Goal: Task Accomplishment & Management: Complete application form

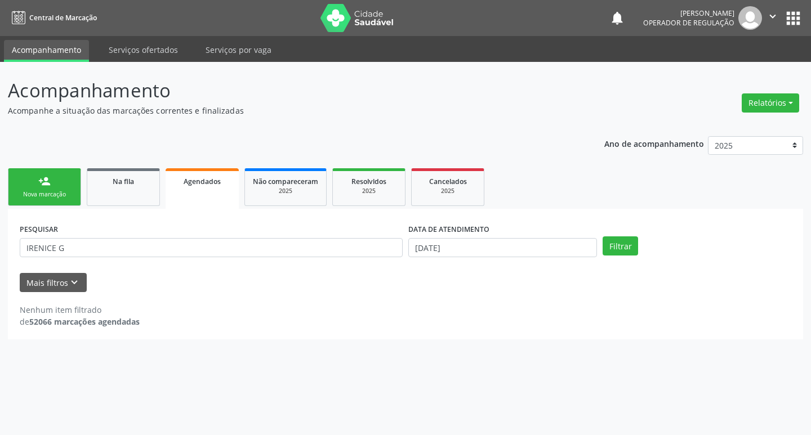
click at [54, 194] on div "Nova marcação" at bounding box center [44, 194] width 56 height 8
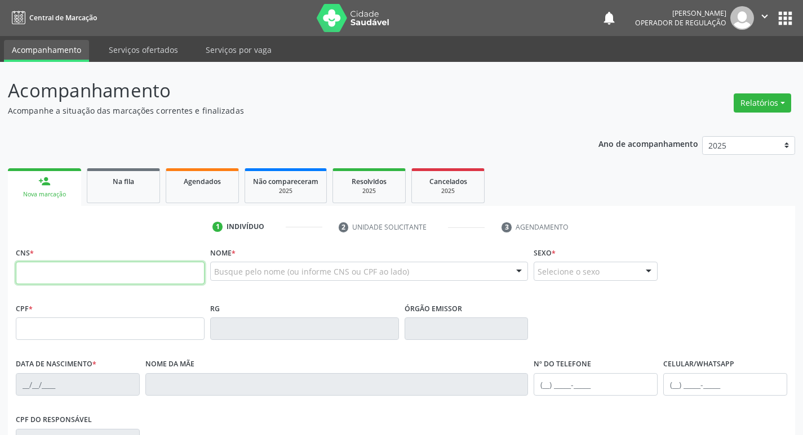
click at [96, 276] on input "text" at bounding box center [110, 273] width 189 height 23
click at [51, 274] on input "text" at bounding box center [110, 273] width 189 height 23
click at [60, 276] on input "text" at bounding box center [110, 273] width 189 height 23
click at [203, 177] on span "Agendados" at bounding box center [202, 182] width 37 height 10
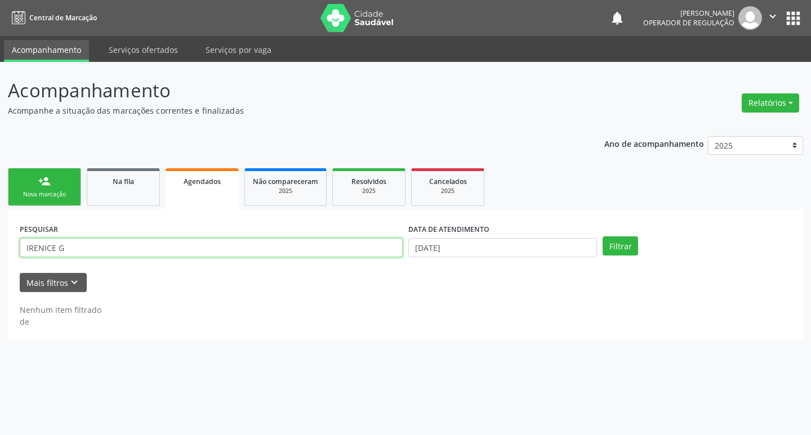
click at [136, 248] on input "IRENICE G" at bounding box center [211, 247] width 383 height 19
type input "I"
click at [136, 248] on input "text" at bounding box center [211, 247] width 383 height 19
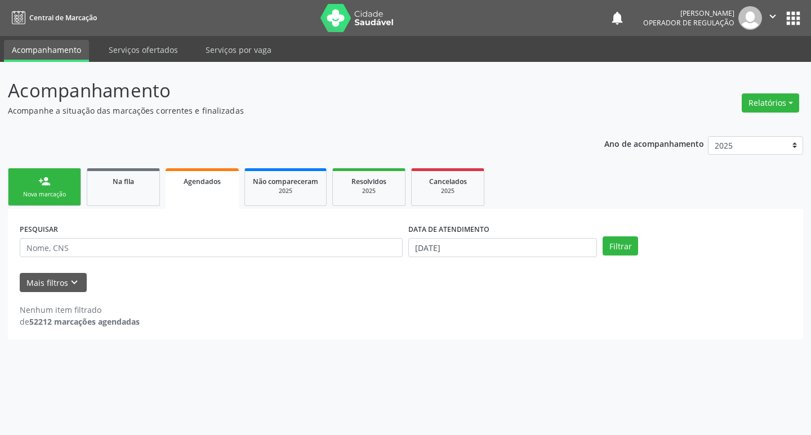
click at [54, 188] on link "person_add Nova marcação" at bounding box center [44, 187] width 73 height 38
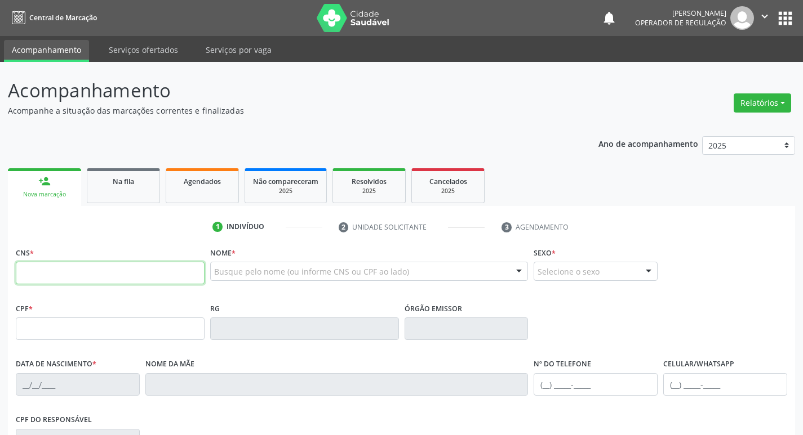
click at [93, 270] on input "text" at bounding box center [110, 273] width 189 height 23
click at [213, 186] on div "Agendados" at bounding box center [202, 181] width 56 height 12
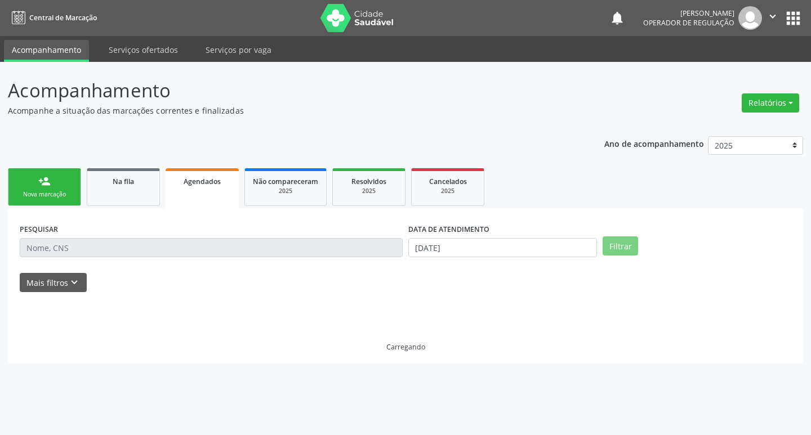
click at [153, 237] on div "PESQUISAR" at bounding box center [211, 243] width 389 height 44
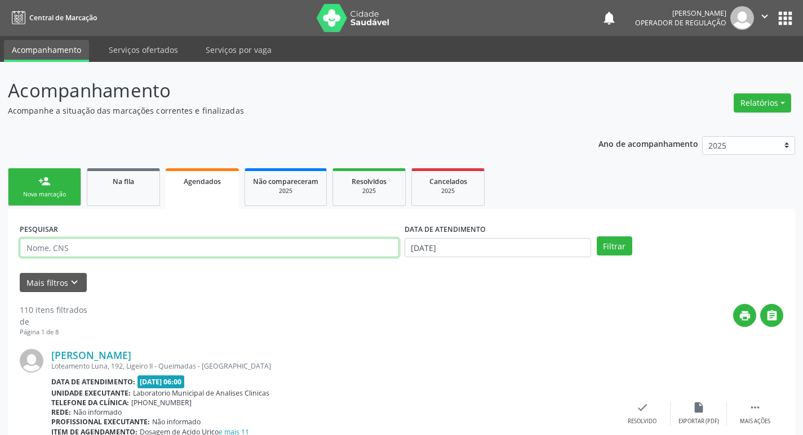
click at [150, 246] on input "text" at bounding box center [209, 247] width 379 height 19
click at [61, 249] on input "ANTONIOCARLOS" at bounding box center [209, 247] width 379 height 19
type input "[PERSON_NAME]"
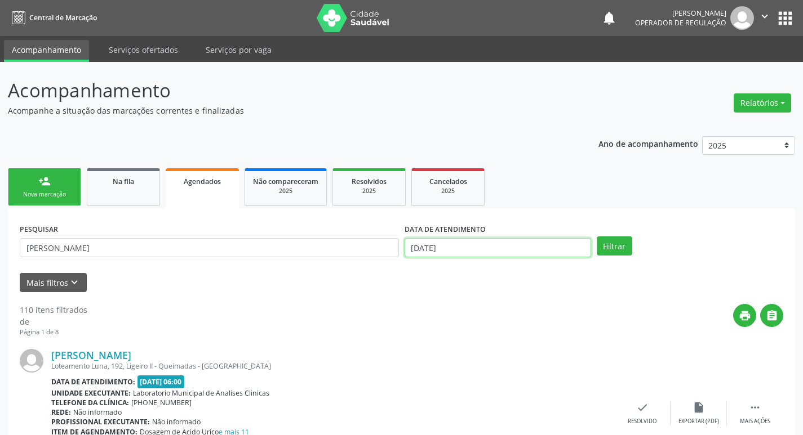
click at [445, 254] on input "[DATE]" at bounding box center [497, 247] width 186 height 19
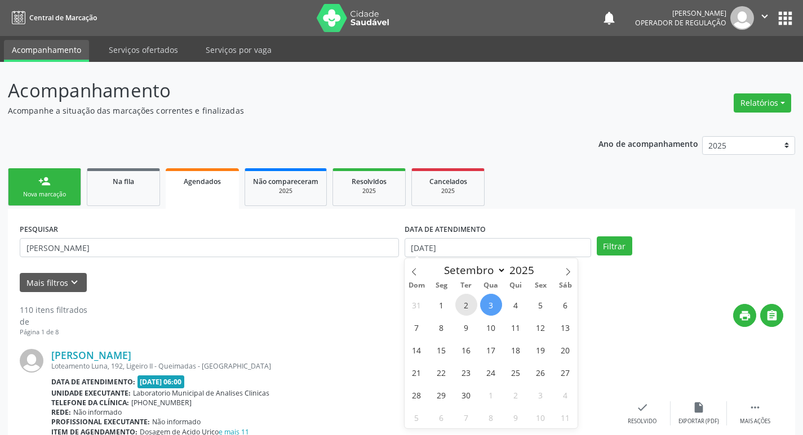
click at [465, 307] on span "2" at bounding box center [466, 305] width 22 height 22
type input "[DATE]"
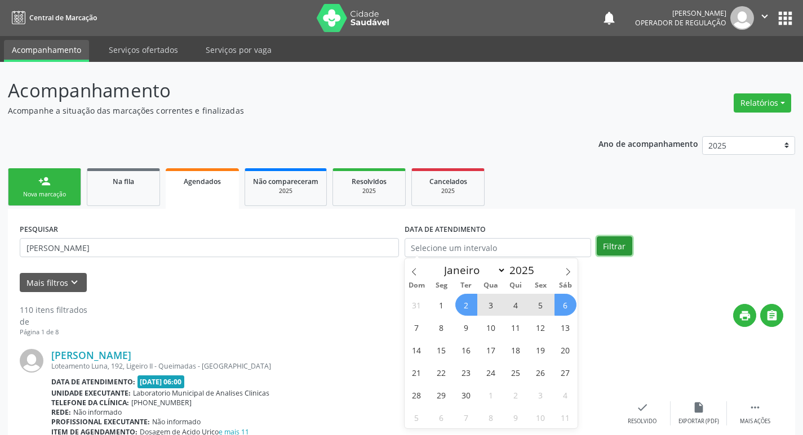
click at [613, 246] on button "Filtrar" at bounding box center [613, 246] width 35 height 19
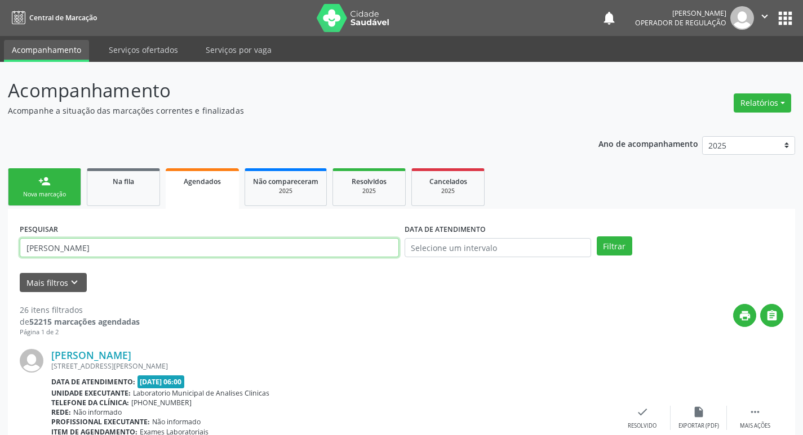
click at [99, 246] on input "[PERSON_NAME]" at bounding box center [209, 247] width 379 height 19
type input "A"
type input "709005802206118"
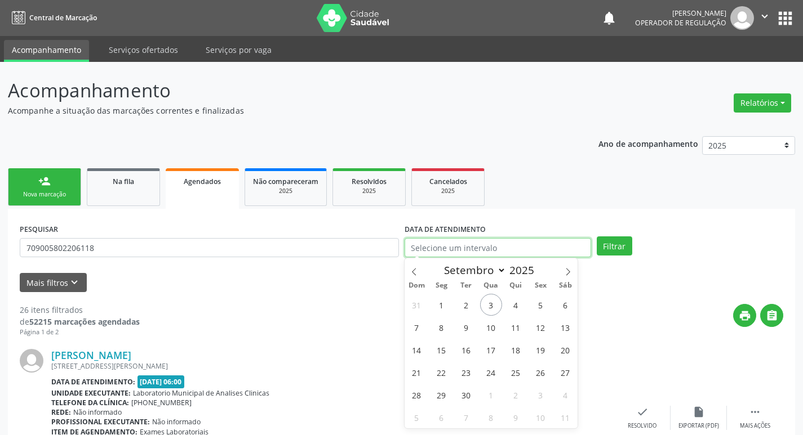
click at [434, 256] on input "text" at bounding box center [497, 247] width 186 height 19
click at [519, 326] on span "11" at bounding box center [516, 328] width 22 height 22
type input "[DATE]"
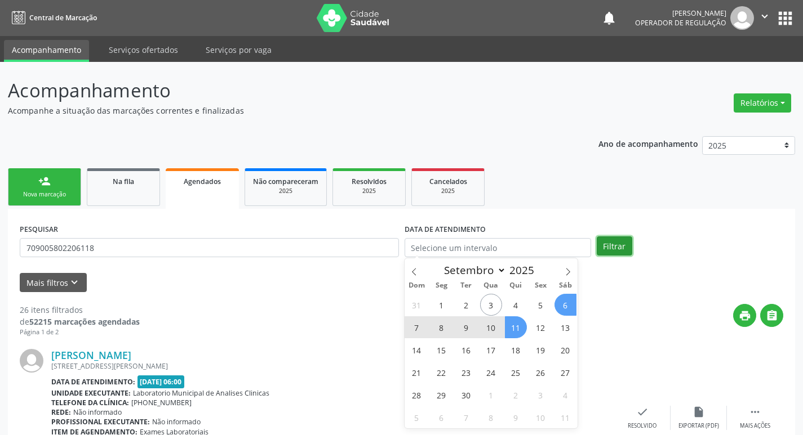
click at [609, 247] on button "Filtrar" at bounding box center [613, 246] width 35 height 19
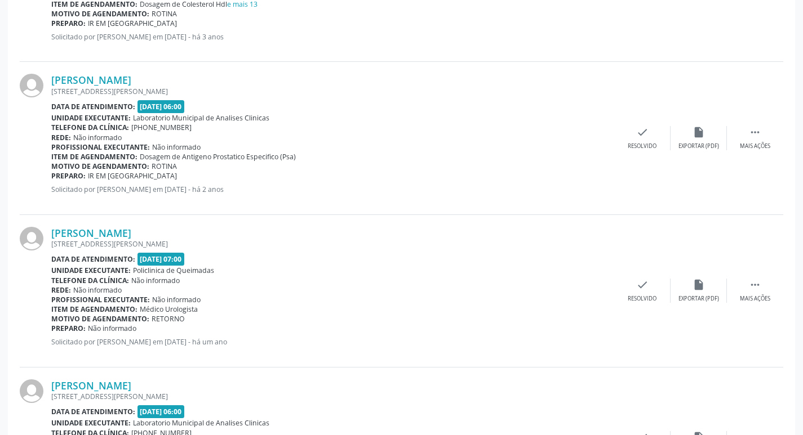
scroll to position [694, 0]
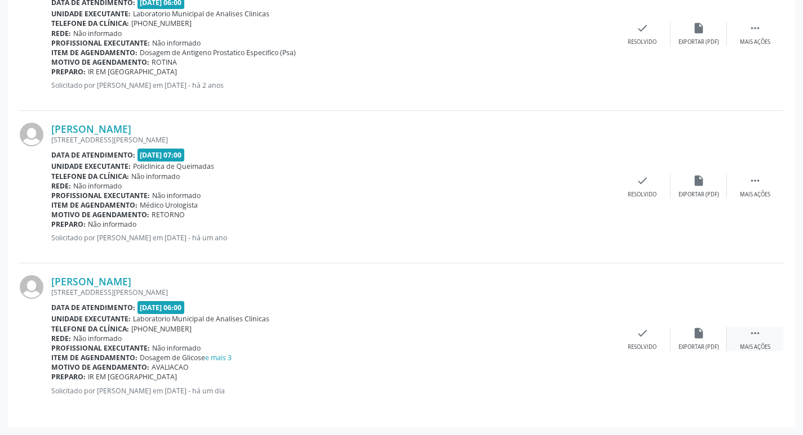
click at [730, 337] on div " Mais ações" at bounding box center [754, 339] width 56 height 24
click at [523, 338] on icon "print" at bounding box center [529, 333] width 12 height 12
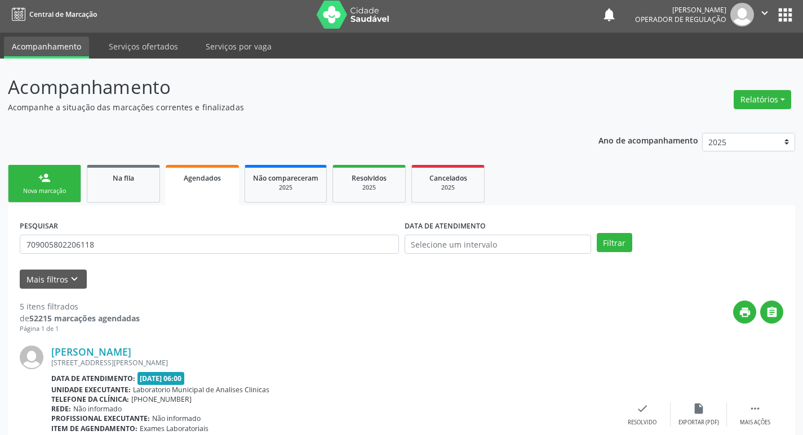
scroll to position [0, 0]
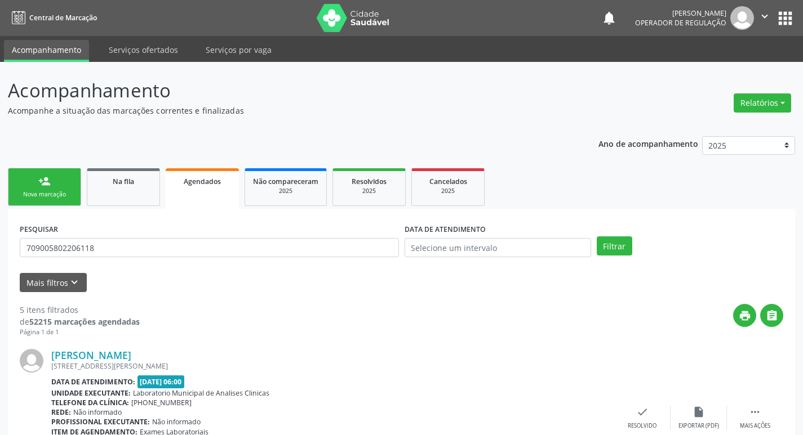
click at [16, 191] on div "Nova marcação" at bounding box center [44, 194] width 56 height 8
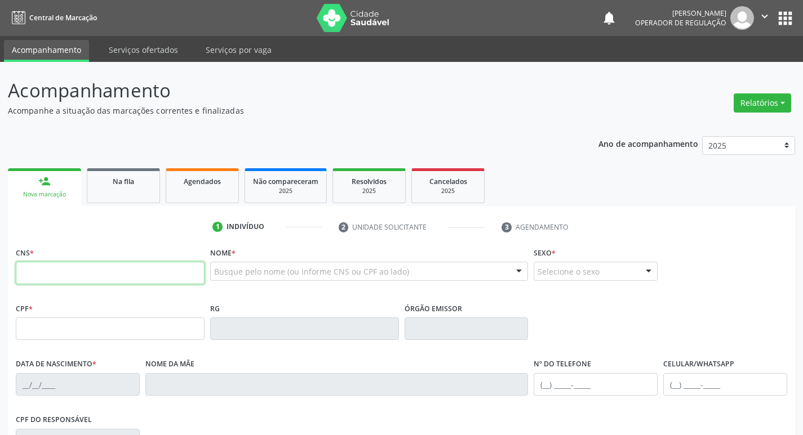
click at [109, 280] on input "text" at bounding box center [110, 273] width 189 height 23
